Goal: Navigation & Orientation: Understand site structure

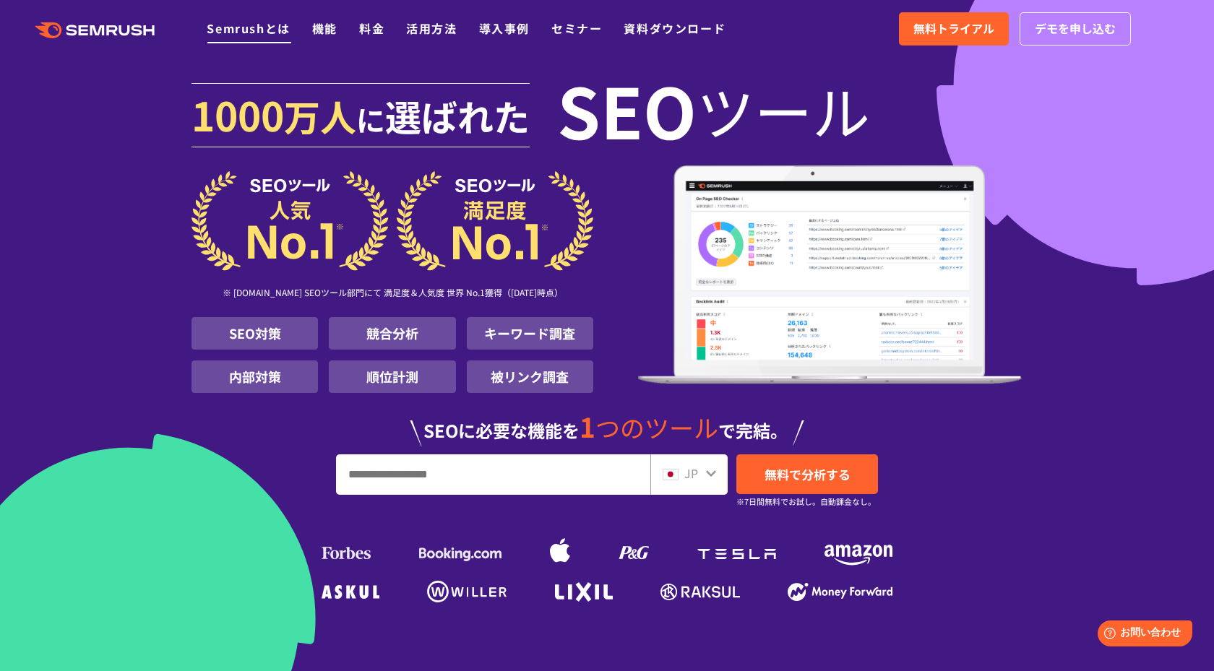
click at [253, 31] on link "Semrushとは" at bounding box center [248, 28] width 83 height 17
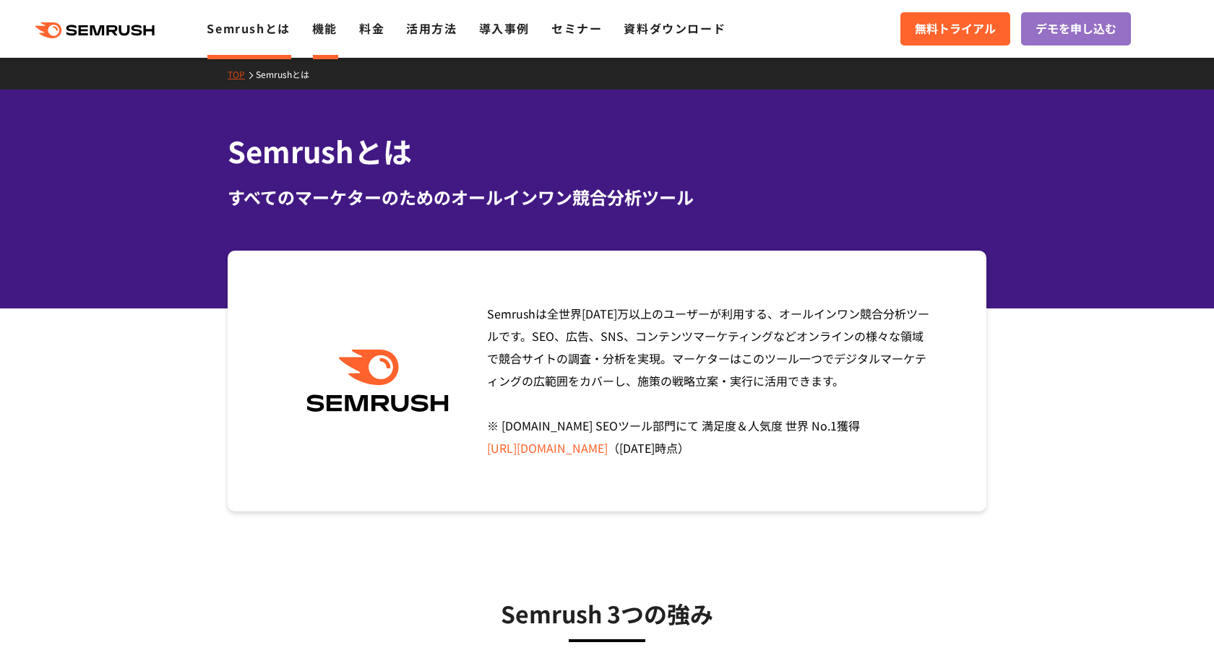
click at [327, 31] on link "機能" at bounding box center [324, 28] width 25 height 17
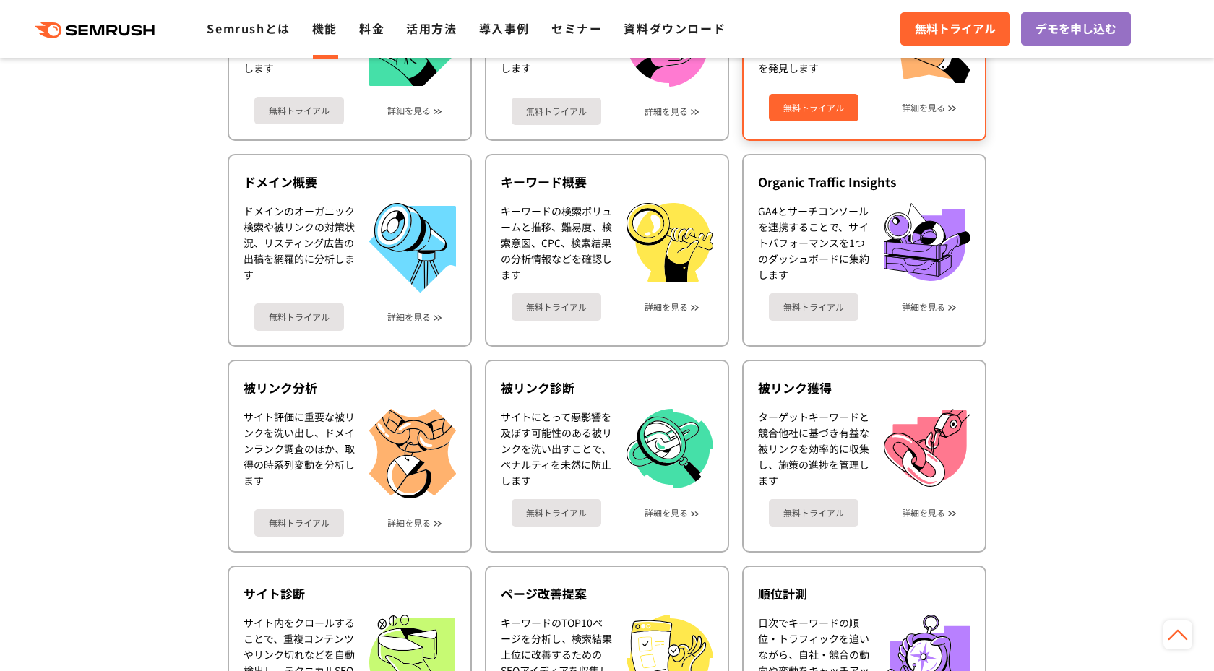
scroll to position [520, 0]
